Goal: Task Accomplishment & Management: Complete application form

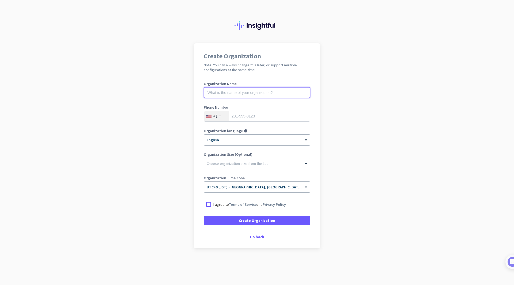
click at [218, 96] on input "text" at bounding box center [257, 92] width 107 height 11
click at [219, 95] on input "text" at bounding box center [257, 92] width 107 height 11
type input "Mercor"
click at [221, 115] on div "+1" at bounding box center [216, 116] width 25 height 10
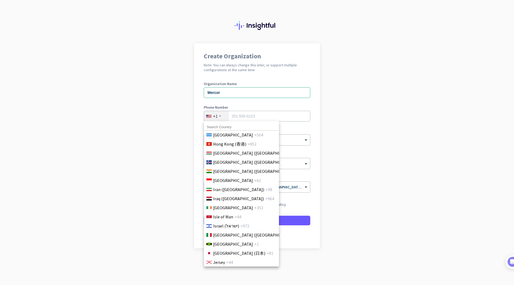
scroll to position [965, 0]
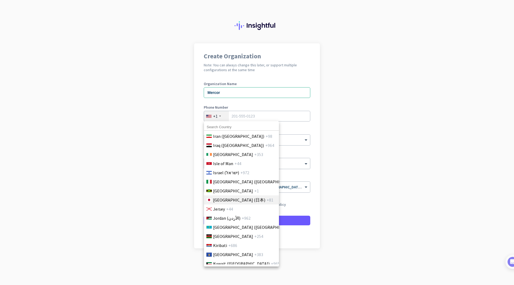
click at [216, 203] on span "Japan (日本)" at bounding box center [239, 200] width 52 height 6
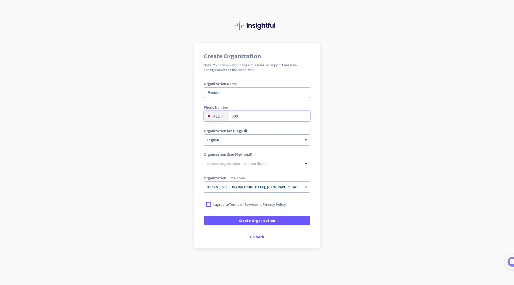
type input "08050945738"
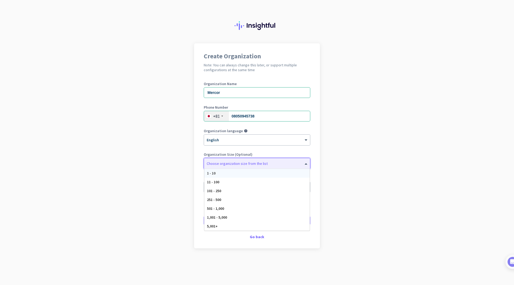
click at [222, 165] on div at bounding box center [257, 162] width 106 height 5
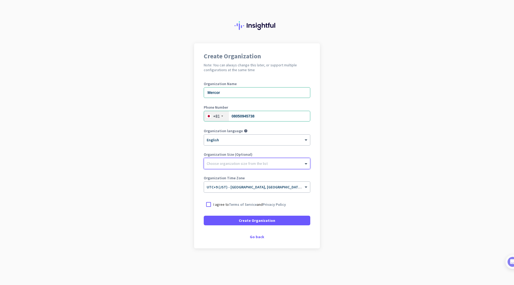
click at [212, 161] on div at bounding box center [257, 162] width 106 height 5
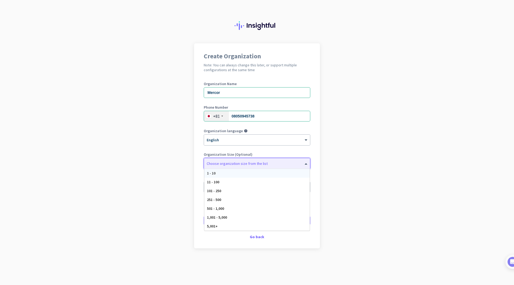
click at [212, 170] on div "1 - 10" at bounding box center [257, 173] width 106 height 9
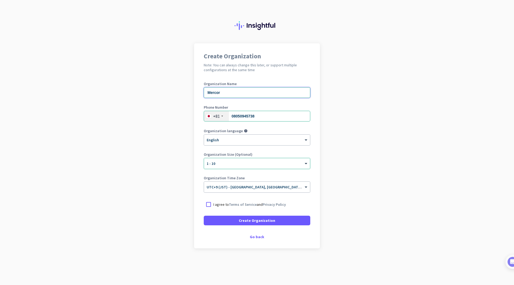
drag, startPoint x: 224, startPoint y: 92, endPoint x: 140, endPoint y: 85, distance: 84.4
click at [140, 85] on app-onboarding-organization "Create Organization Note: You can always change this later, or support multiple…" at bounding box center [257, 159] width 514 height 232
type input "B"
type input "Naoko Adachi"
